Goal: Use online tool/utility: Use online tool/utility

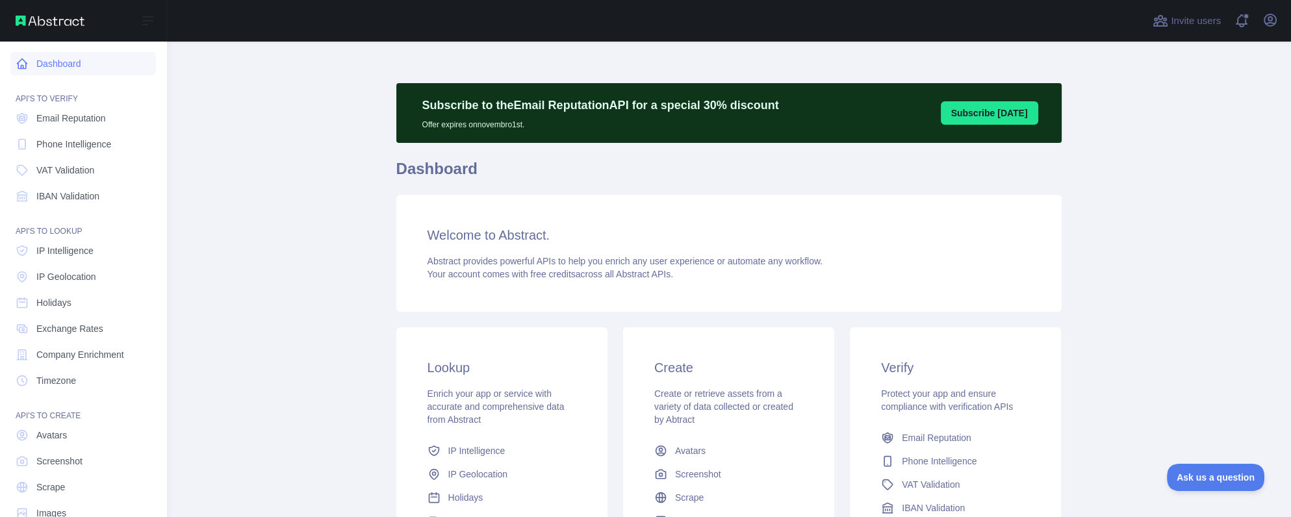
click at [82, 66] on link "Dashboard" at bounding box center [82, 63] width 145 height 23
click at [45, 19] on img at bounding box center [50, 21] width 69 height 10
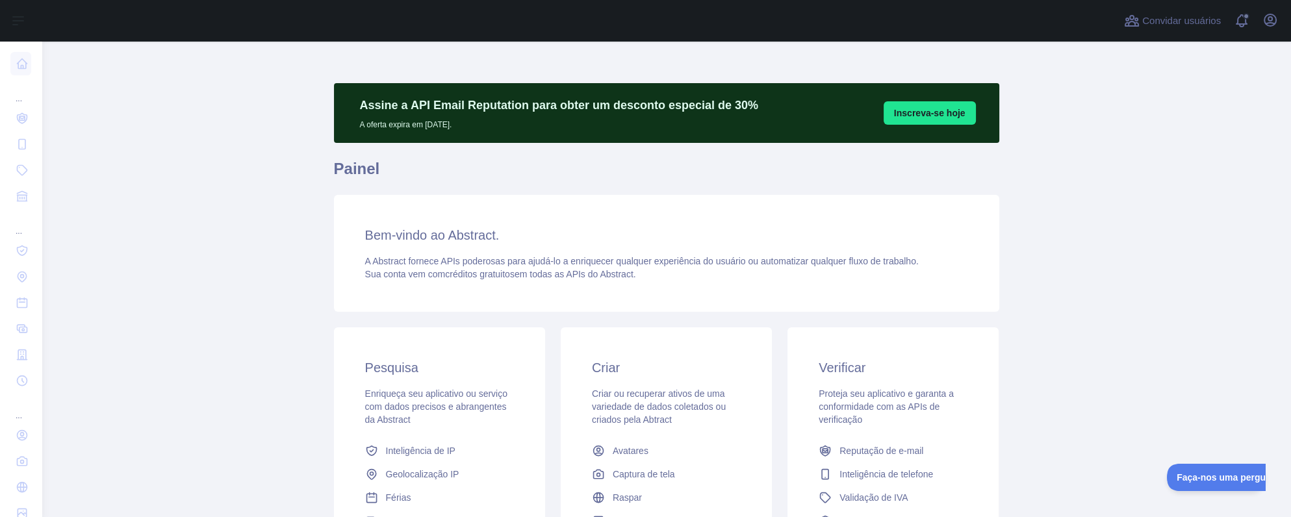
scroll to position [108, 0]
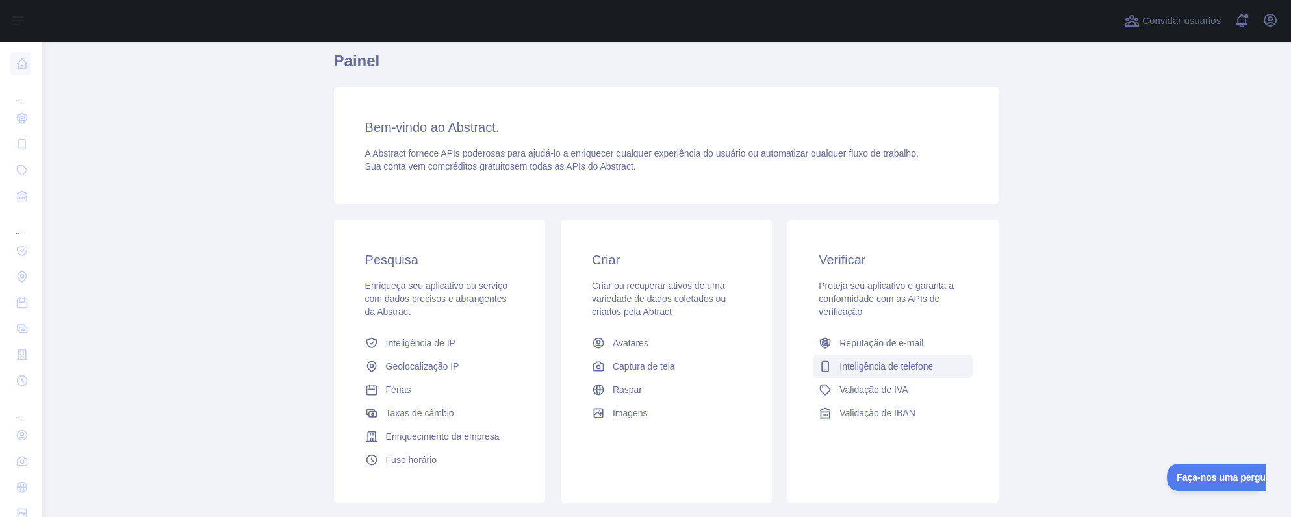
click at [846, 366] on span "Inteligência de telefone" at bounding box center [886, 366] width 94 height 13
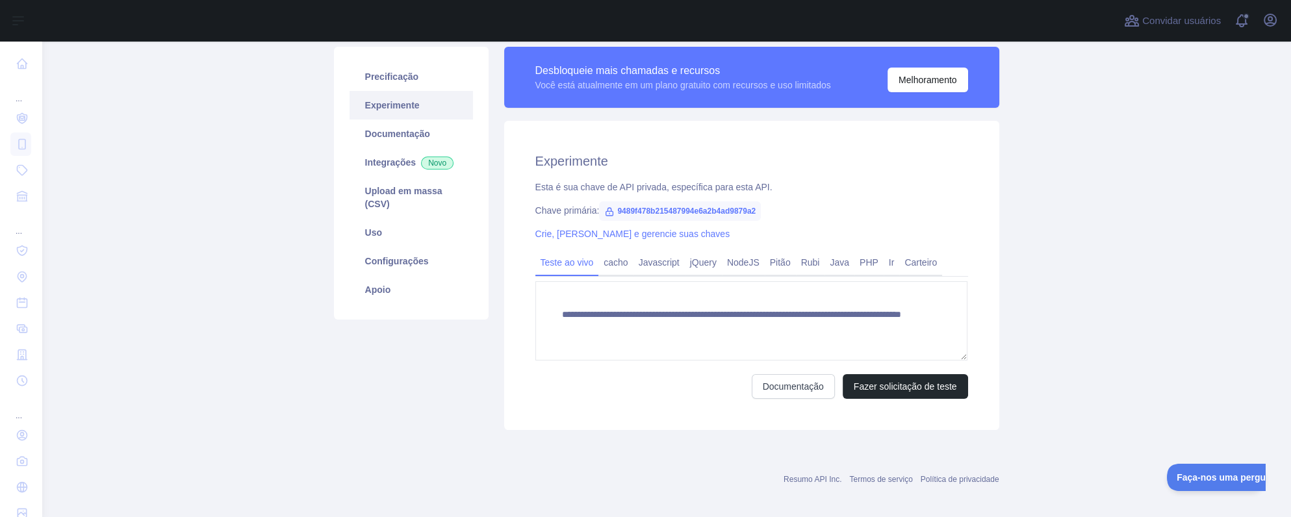
scroll to position [158, 0]
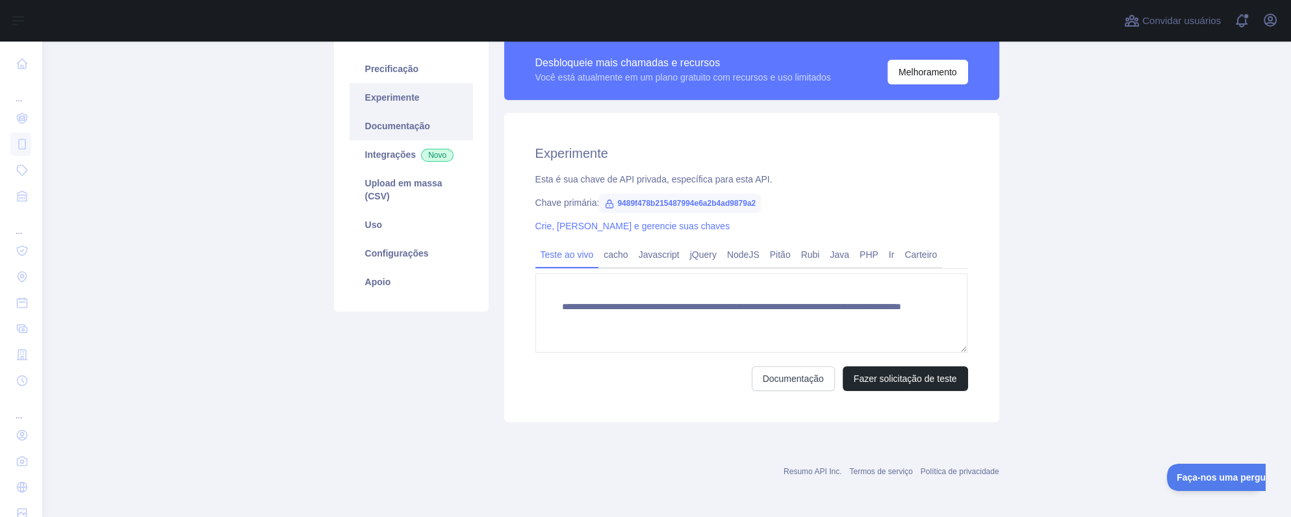
click at [386, 129] on link "Documentação" at bounding box center [410, 126] width 123 height 29
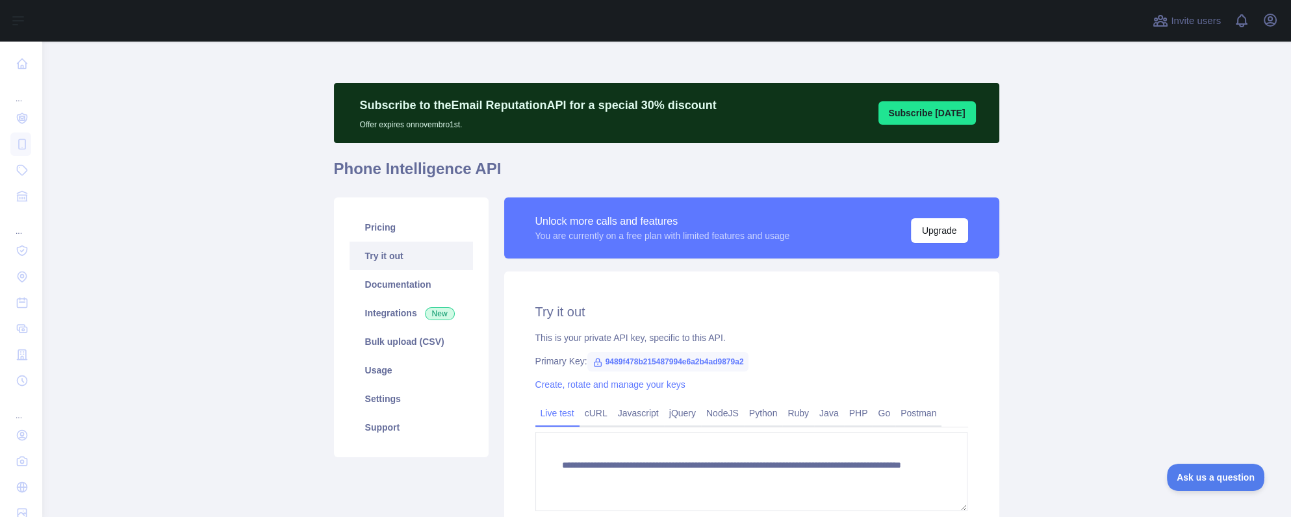
scroll to position [158, 0]
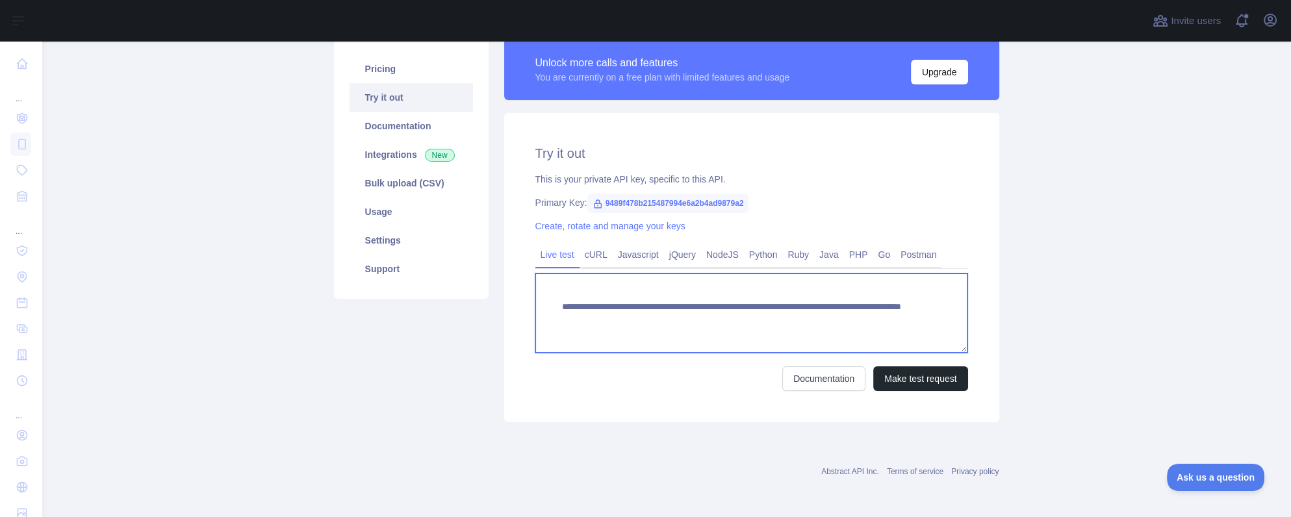
drag, startPoint x: 840, startPoint y: 318, endPoint x: 788, endPoint y: 318, distance: 52.6
click at [788, 318] on textarea "**********" at bounding box center [751, 312] width 433 height 79
type textarea "**********"
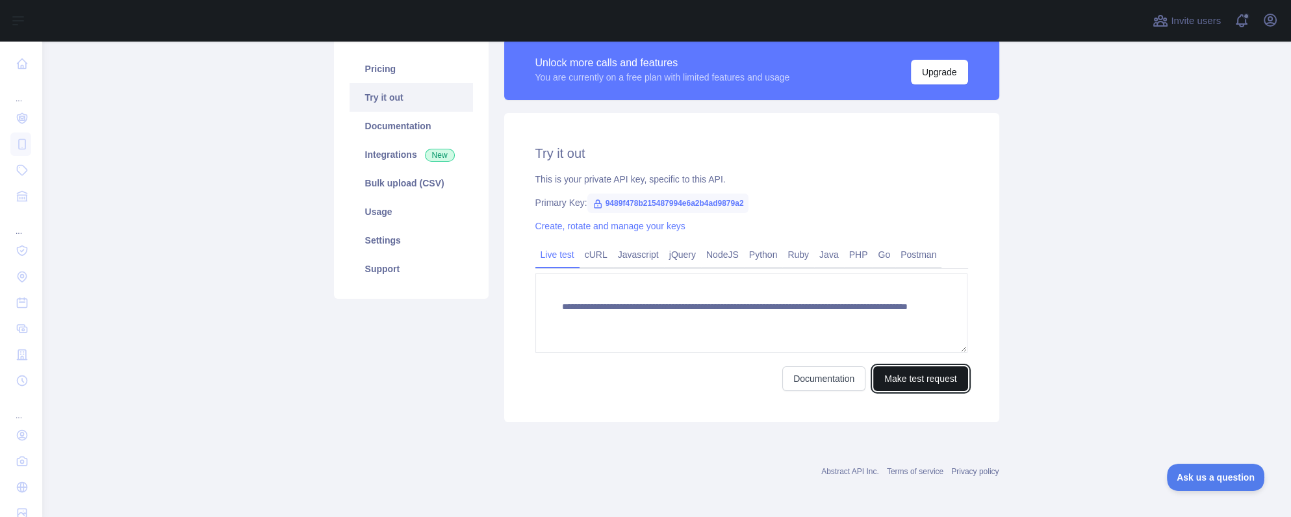
click at [902, 380] on button "Make test request" at bounding box center [920, 378] width 94 height 25
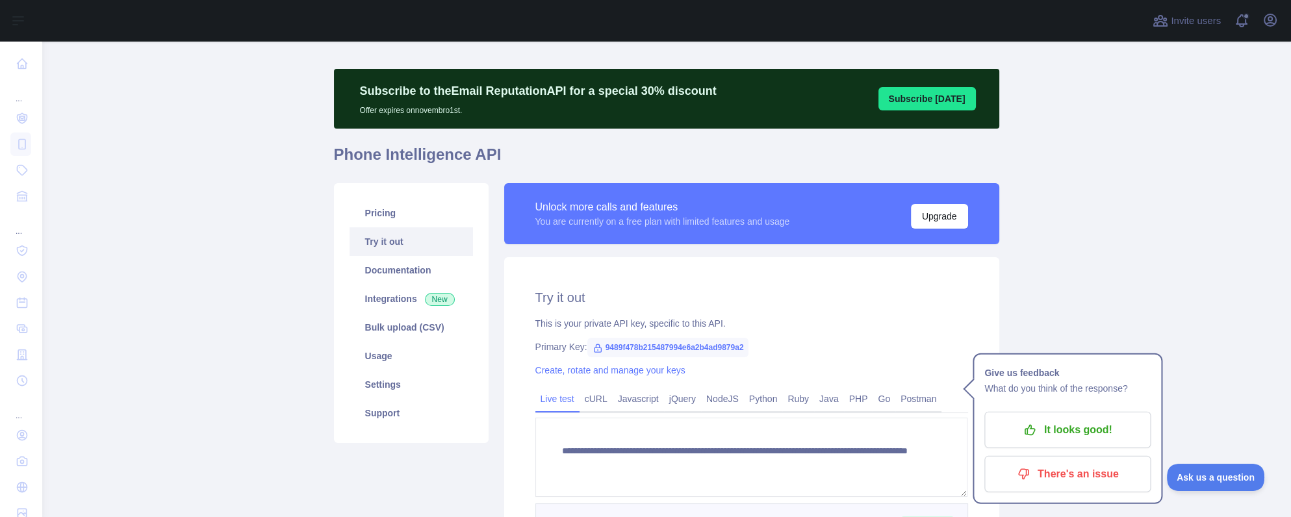
scroll to position [0, 0]
